Goal: Information Seeking & Learning: Learn about a topic

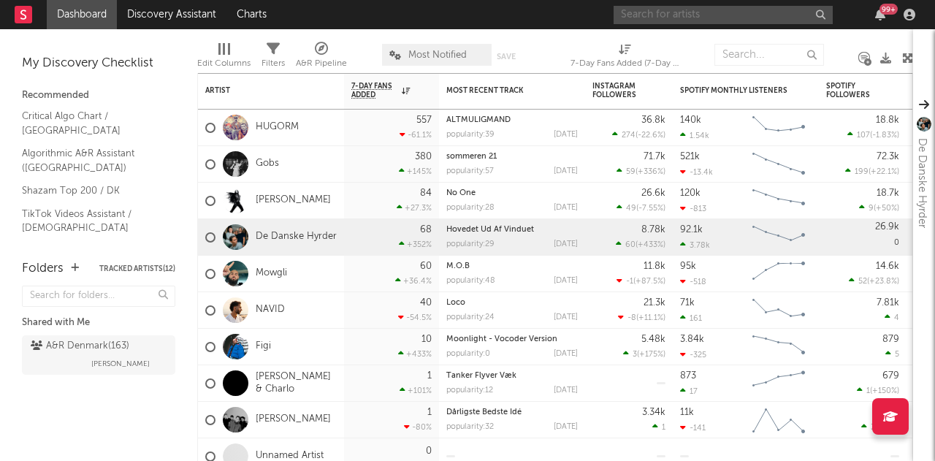
click at [643, 9] on input "text" at bounding box center [722, 15] width 219 height 18
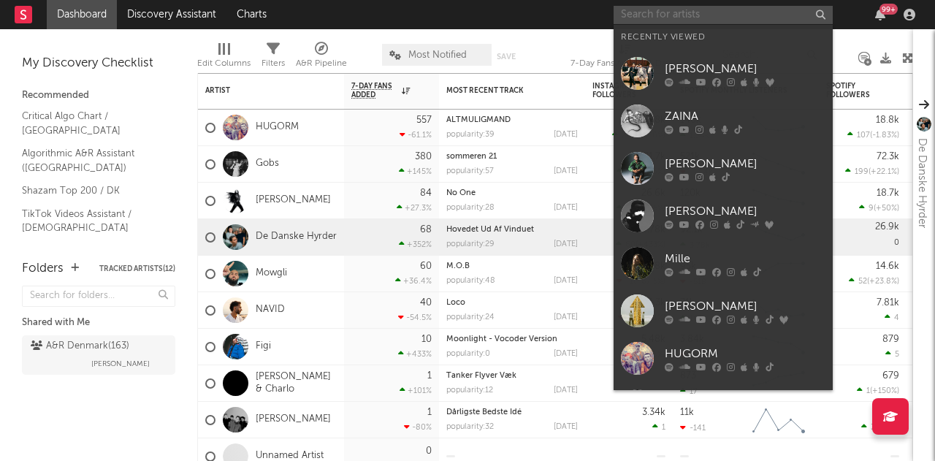
type input "v"
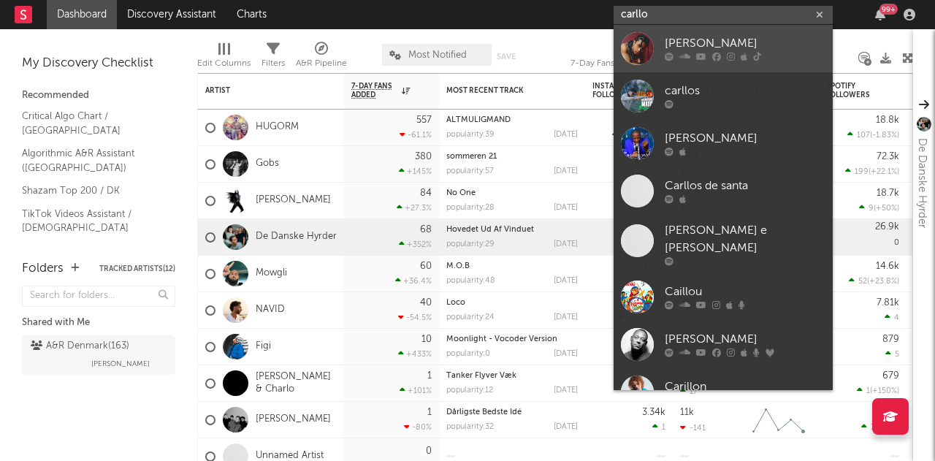
type input "carllo"
click at [679, 39] on div "[PERSON_NAME]" at bounding box center [745, 44] width 161 height 18
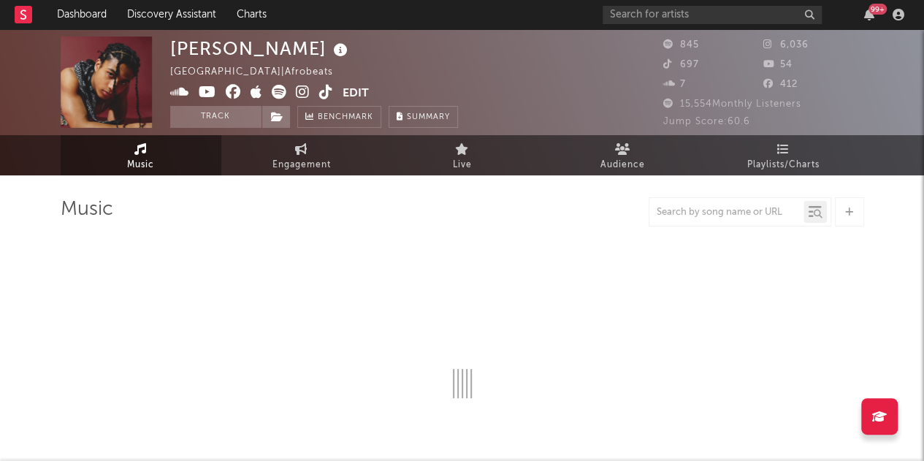
select select "1w"
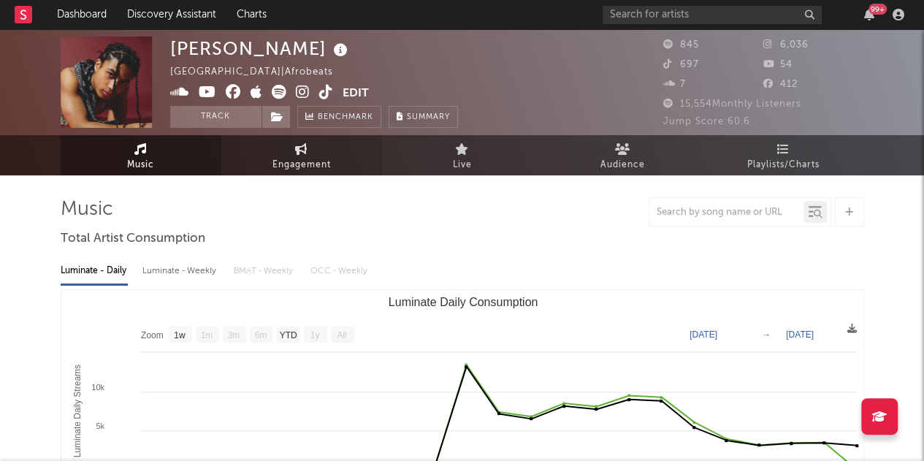
click at [291, 139] on link "Engagement" at bounding box center [301, 155] width 161 height 40
select select "1w"
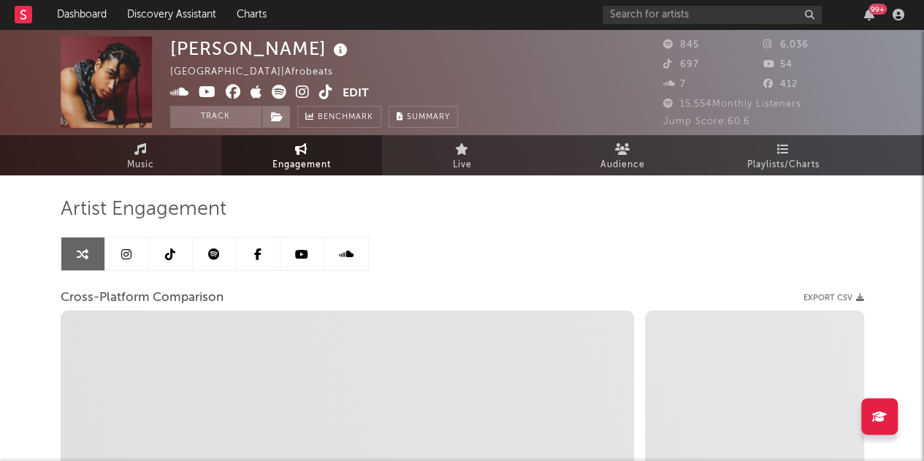
select select "1m"
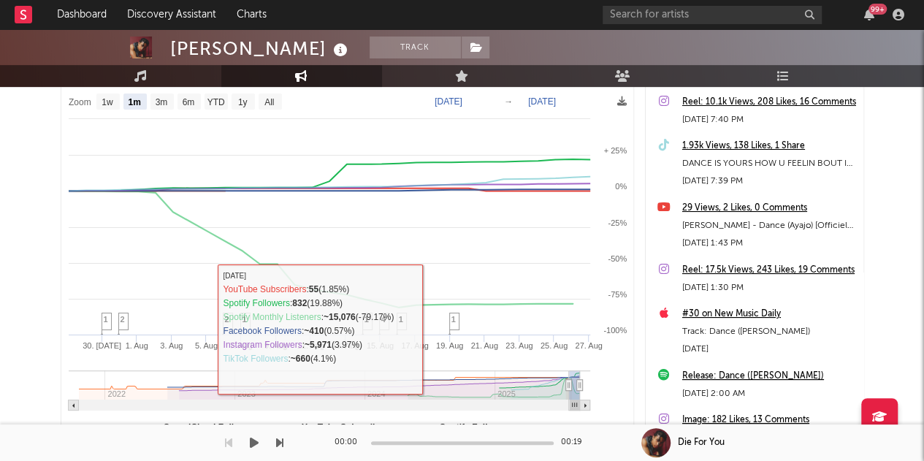
scroll to position [334, 0]
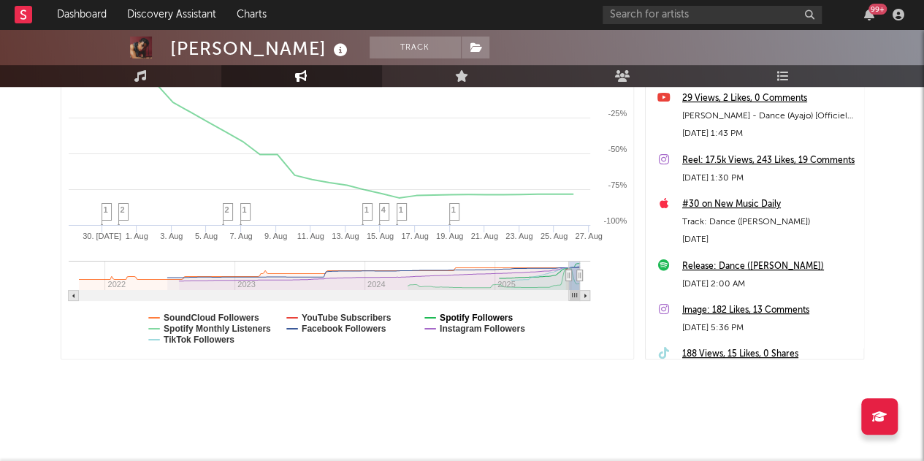
click at [475, 316] on text "Spotify Followers" at bounding box center [475, 318] width 73 height 10
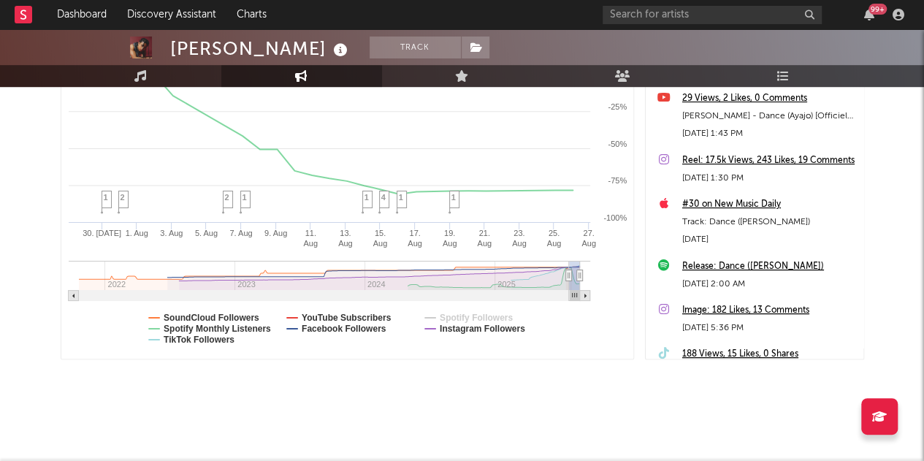
select select "1m"
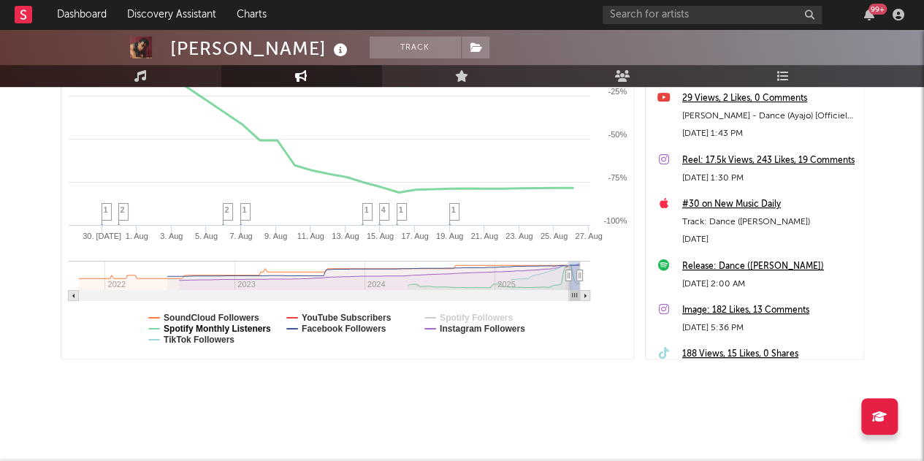
click at [234, 325] on text "Spotify Monthly Listeners" at bounding box center [217, 329] width 107 height 10
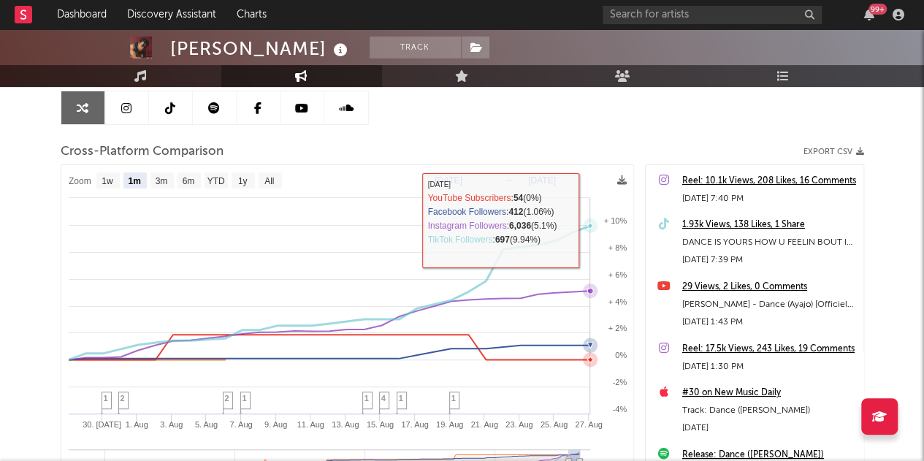
scroll to position [145, 0]
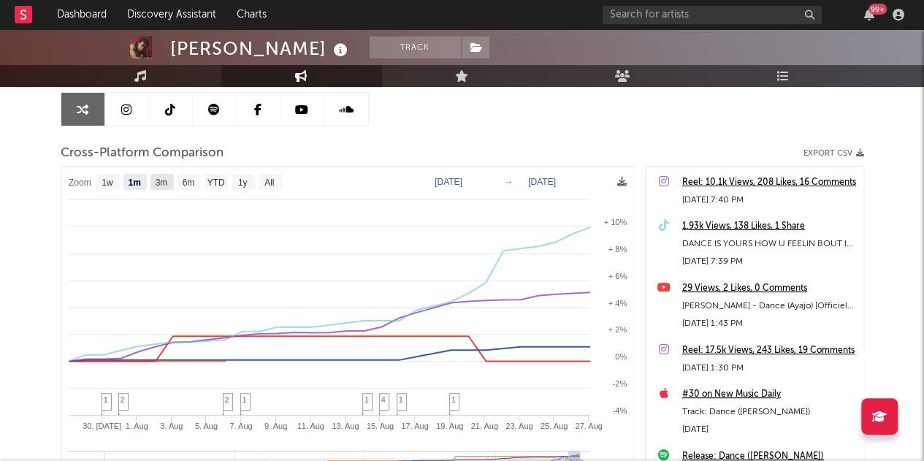
click at [158, 181] on text "3m" at bounding box center [161, 182] width 12 height 10
select select "3m"
type input "[DATE]"
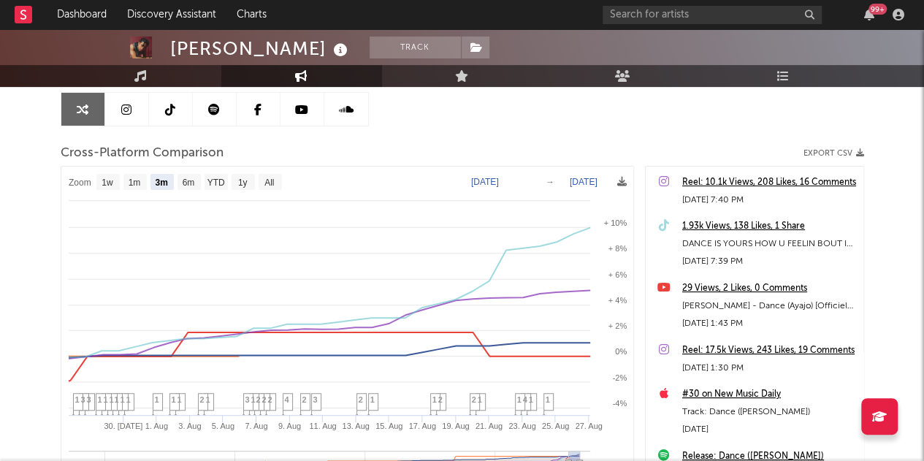
click at [158, 181] on text "3m" at bounding box center [161, 182] width 12 height 10
select select "3m"
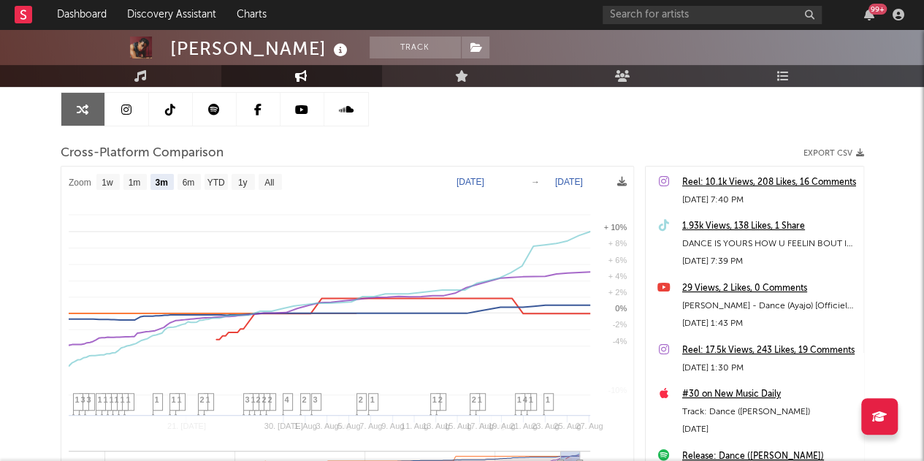
select select "3m"
